Goal: Task Accomplishment & Management: Complete application form

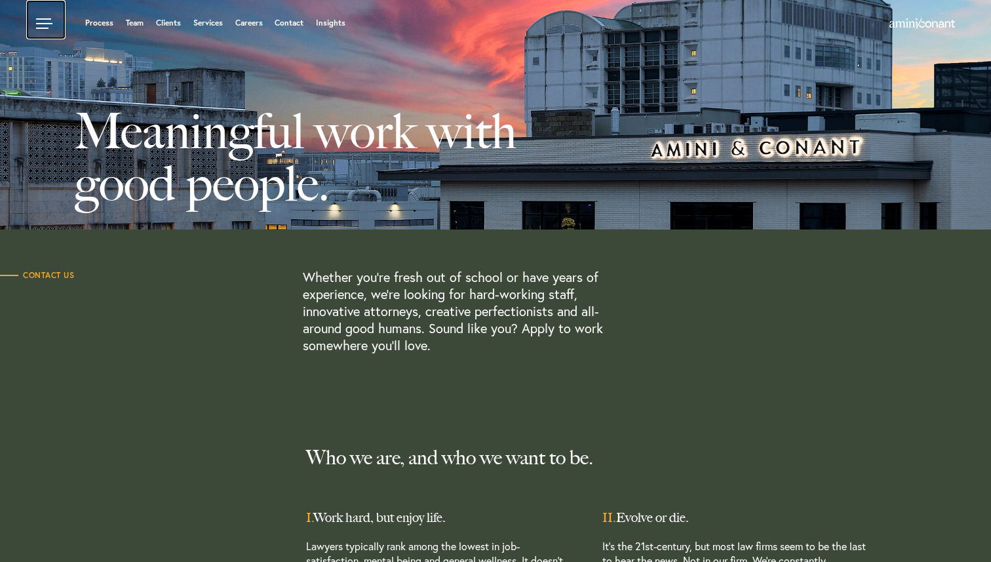
click at [36, 28] on link at bounding box center [45, 19] width 39 height 39
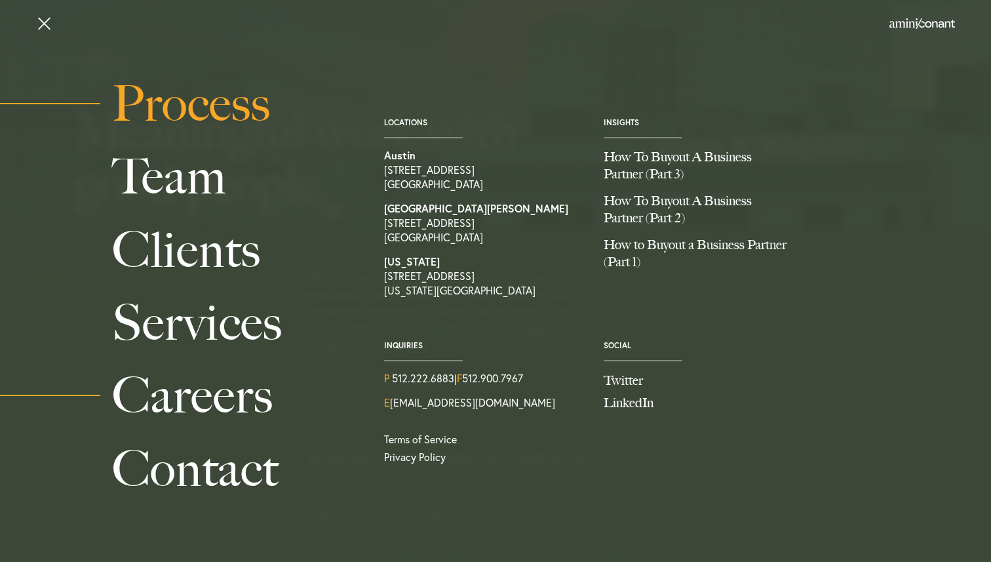
click at [230, 124] on link "Process" at bounding box center [233, 103] width 242 height 73
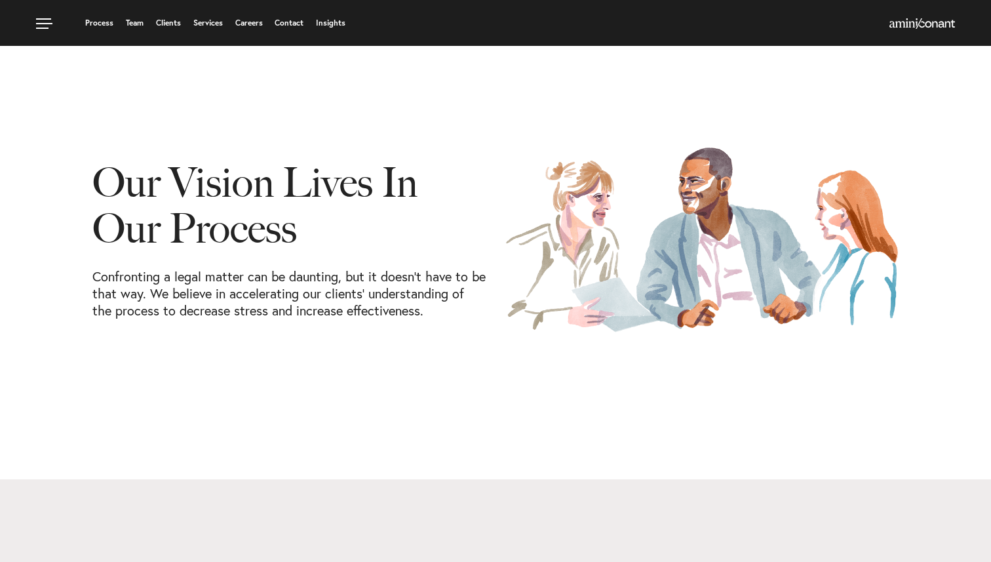
click at [218, 29] on ul "Process Team Clients Services Careers Contact Insights" at bounding box center [378, 22] width 684 height 13
click at [214, 27] on link "Services" at bounding box center [207, 23] width 29 height 8
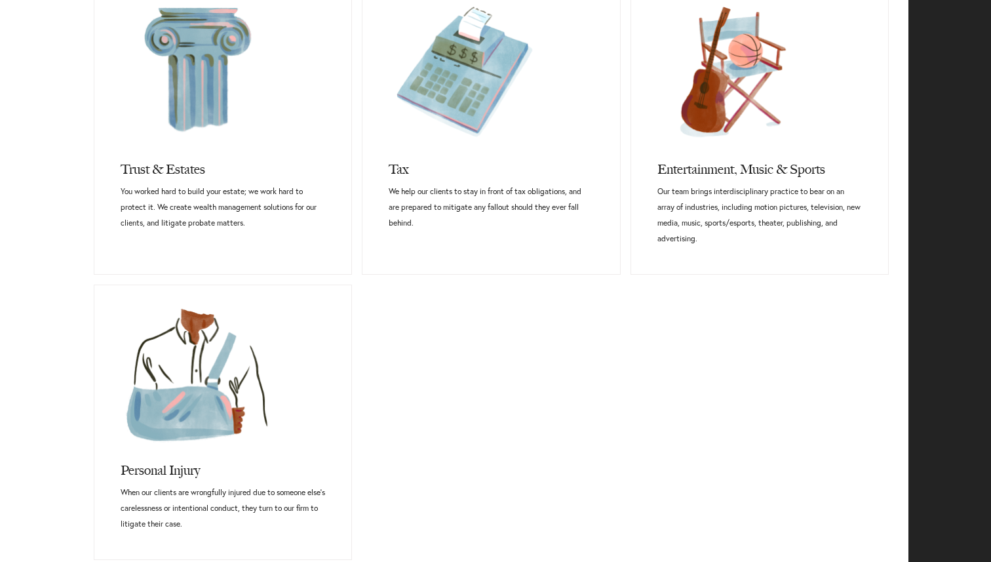
scroll to position [974, 0]
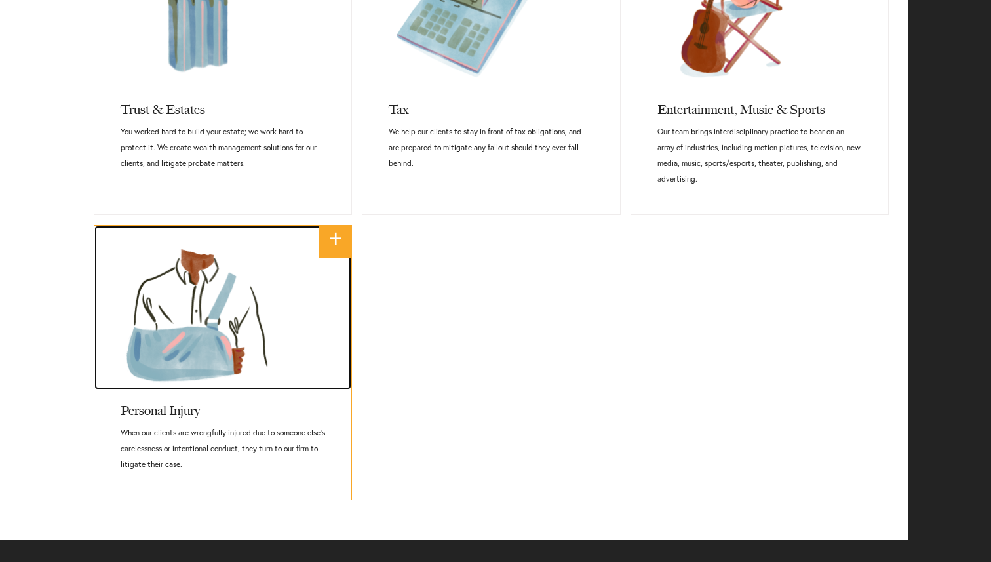
click at [237, 360] on link at bounding box center [222, 307] width 257 height 164
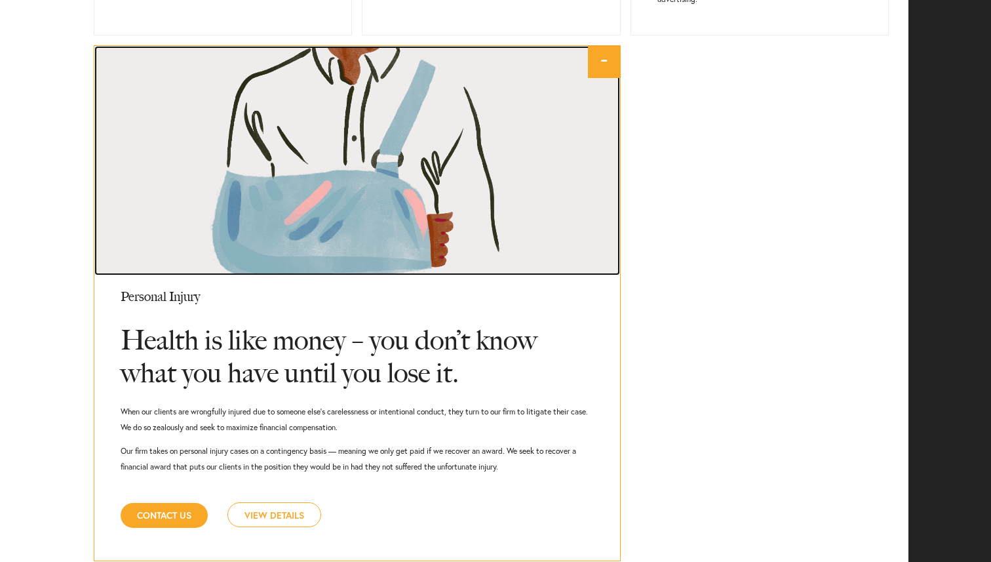
scroll to position [1271, 0]
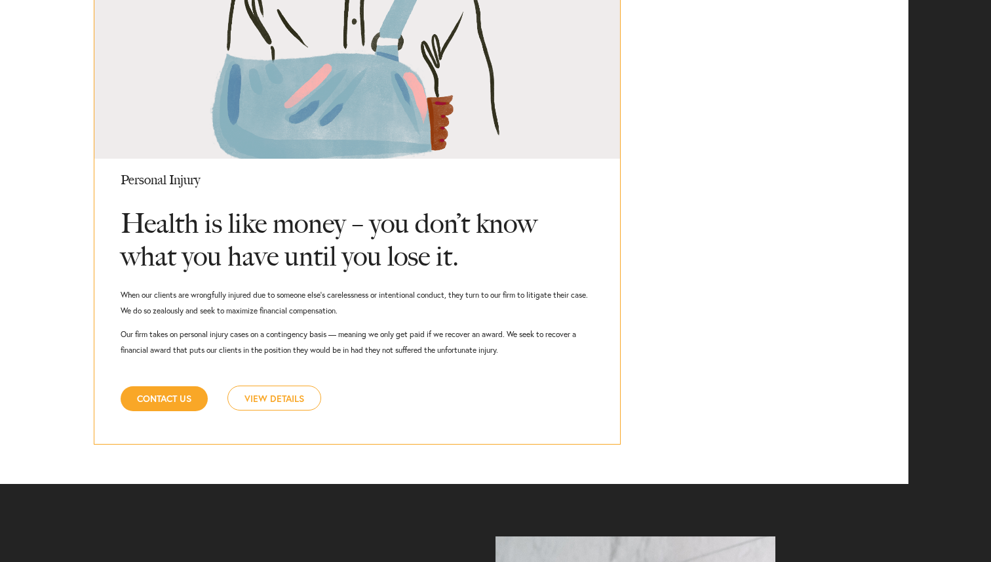
click at [260, 396] on link "View Details" at bounding box center [274, 397] width 94 height 25
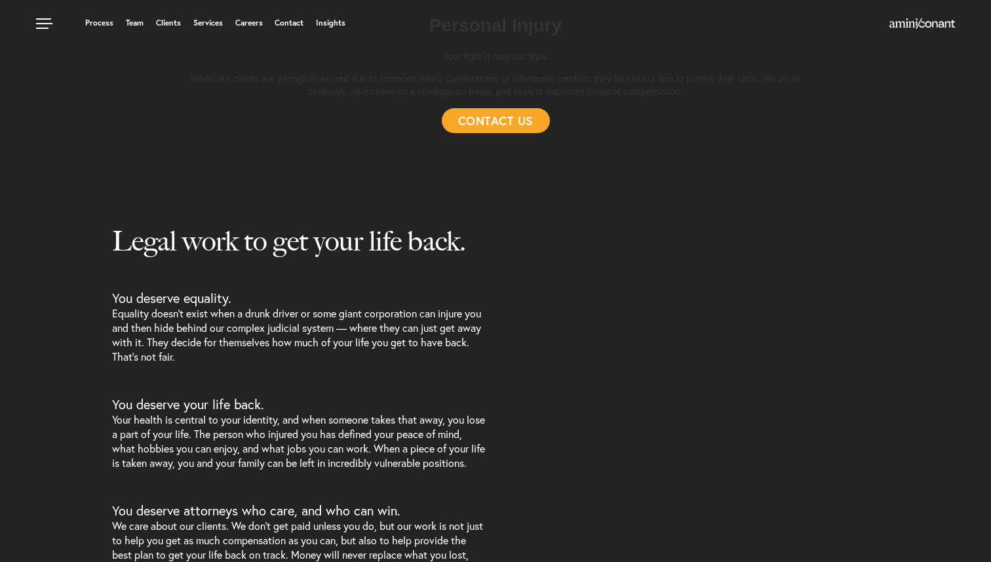
select select "Austin"
select select "Personal Injury"
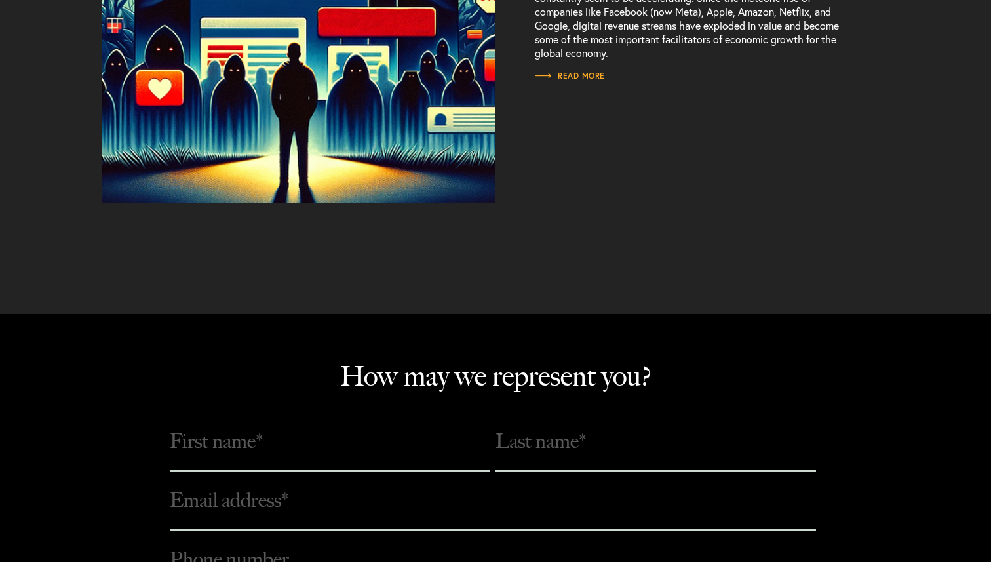
scroll to position [2540, 0]
